Goal: Transaction & Acquisition: Download file/media

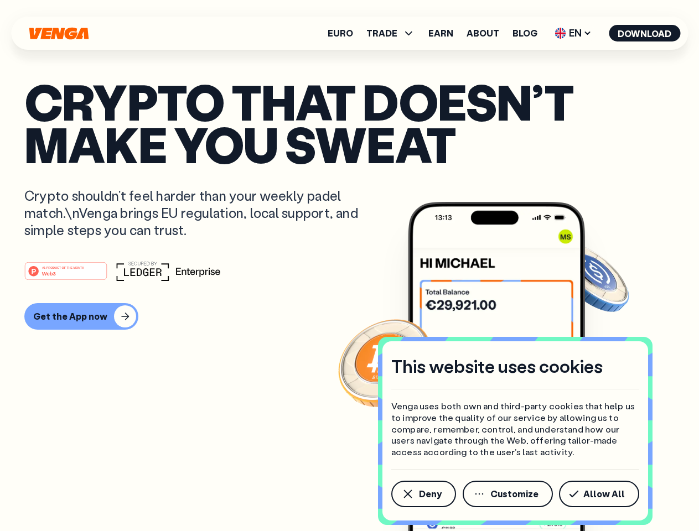
click at [349, 266] on div "#1 PRODUCT OF THE MONTH Web3" at bounding box center [349, 271] width 650 height 20
click at [423, 494] on span "Deny" at bounding box center [430, 494] width 23 height 9
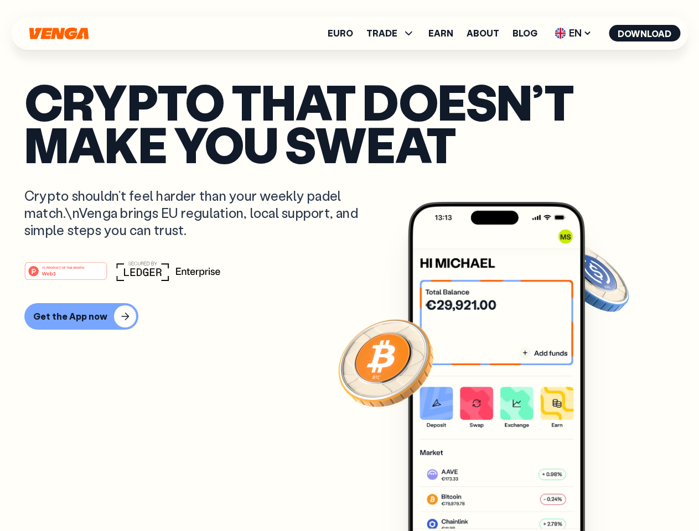
click at [508, 494] on img at bounding box center [496, 387] width 177 height 371
click at [601, 494] on article "Crypto that doesn’t make you sweat Crypto shouldn’t feel harder than your weekl…" at bounding box center [349, 287] width 650 height 415
click at [394, 33] on span "TRADE" at bounding box center [381, 33] width 31 height 9
click at [573, 33] on span "EN" at bounding box center [573, 33] width 45 height 18
click at [645, 33] on button "Download" at bounding box center [644, 33] width 71 height 17
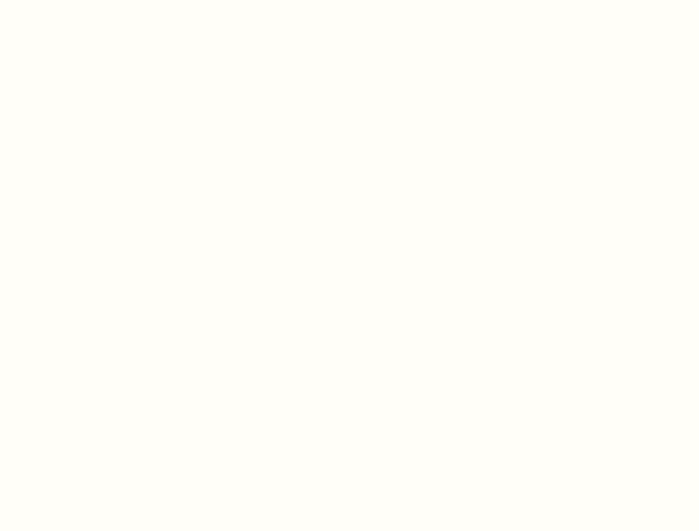
click at [80, 0] on html "This website uses cookies Venga uses both own and third-party cookies that help…" at bounding box center [349, 0] width 699 height 0
click at [68, 0] on html "This website uses cookies Venga uses both own and third-party cookies that help…" at bounding box center [349, 0] width 699 height 0
